Goal: Information Seeking & Learning: Learn about a topic

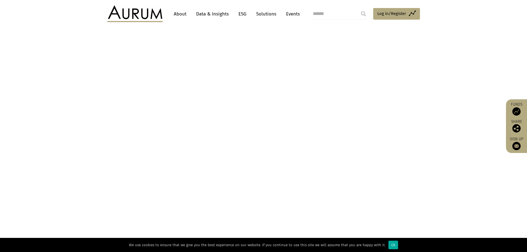
scroll to position [525, 0]
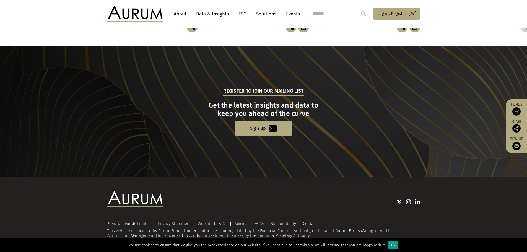
click at [390, 245] on div "Ok" at bounding box center [393, 244] width 10 height 9
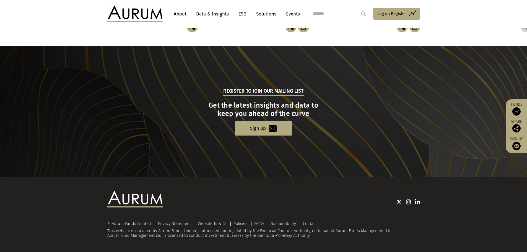
click at [365, 237] on div "© Aurum Funds Limited Privacy Statement Website Ts & Cs Policies FATCA Sustaina…" at bounding box center [263, 229] width 312 height 17
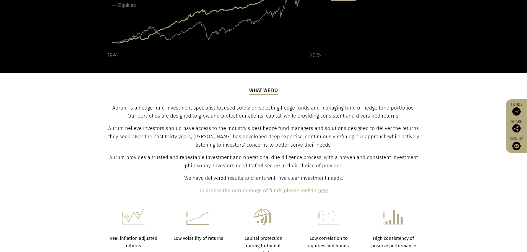
scroll to position [0, 0]
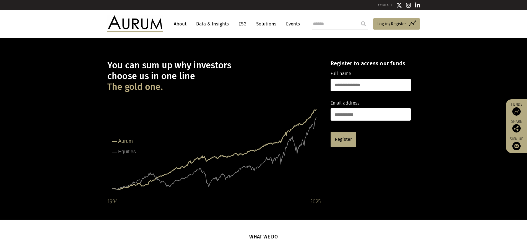
click at [184, 25] on link "About" at bounding box center [180, 24] width 18 height 10
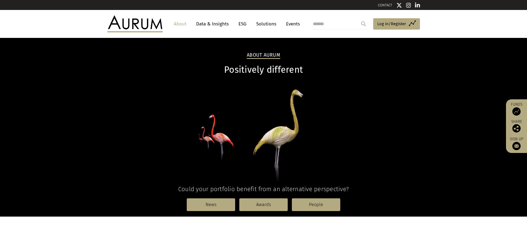
click at [209, 24] on link "Data & Insights" at bounding box center [212, 24] width 38 height 10
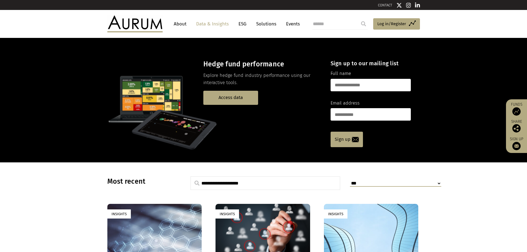
click at [185, 24] on link "About" at bounding box center [180, 24] width 18 height 10
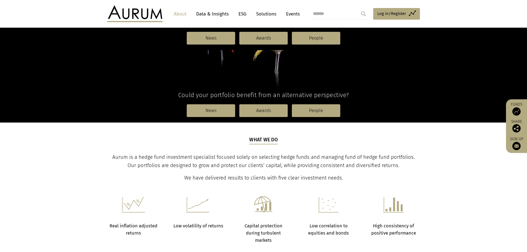
scroll to position [83, 0]
